Goal: Information Seeking & Learning: Understand process/instructions

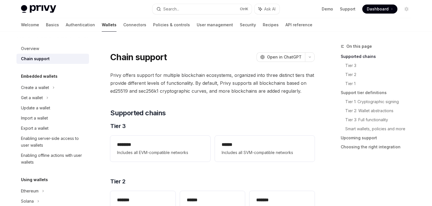
click at [40, 10] on img at bounding box center [38, 9] width 35 height 8
click at [49, 88] on div "Create a wallet" at bounding box center [52, 88] width 73 height 10
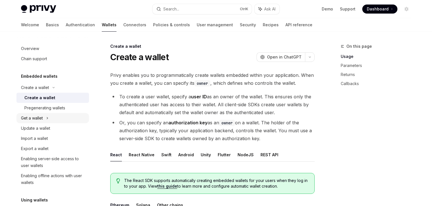
click at [48, 118] on icon at bounding box center [47, 119] width 1 height 2
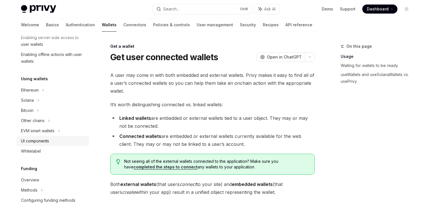
scroll to position [159, 0]
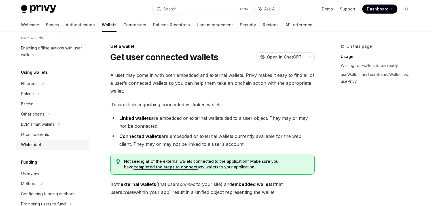
click at [37, 145] on div "Whitelabel" at bounding box center [31, 145] width 20 height 7
type textarea "*"
